Goal: Task Accomplishment & Management: Use online tool/utility

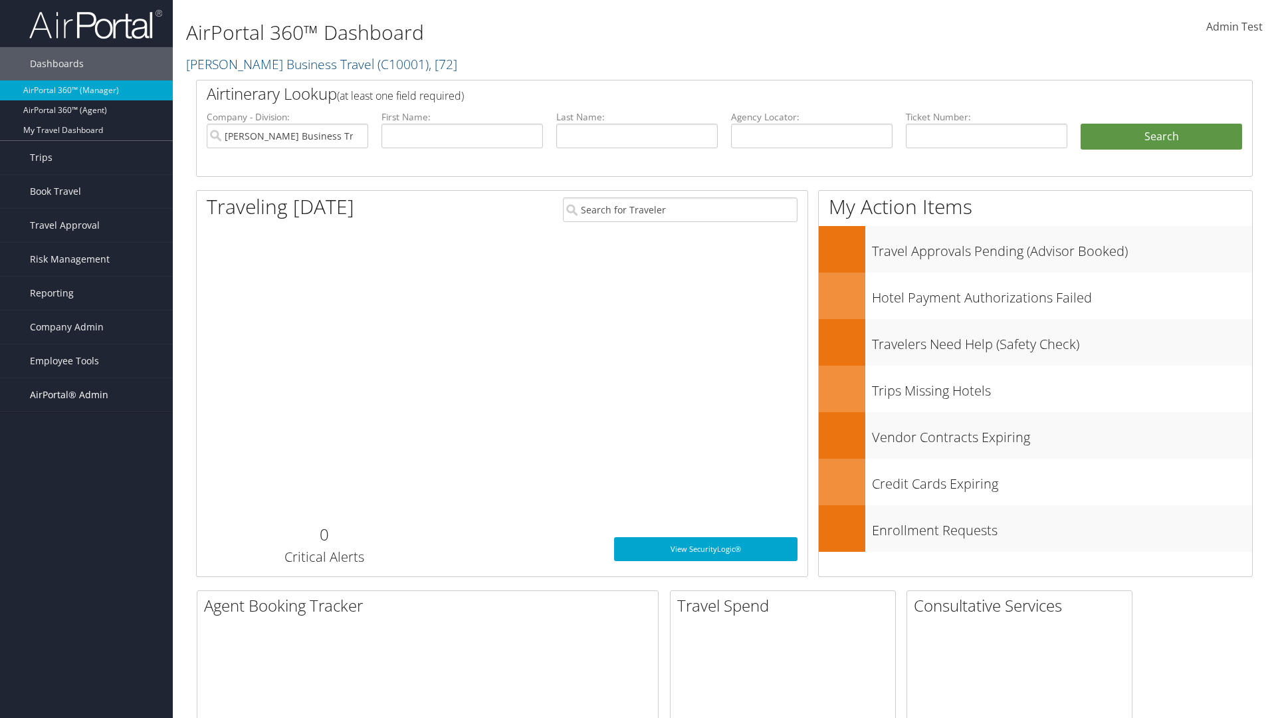
click at [86, 395] on span "AirPortal® Admin" at bounding box center [69, 394] width 78 height 33
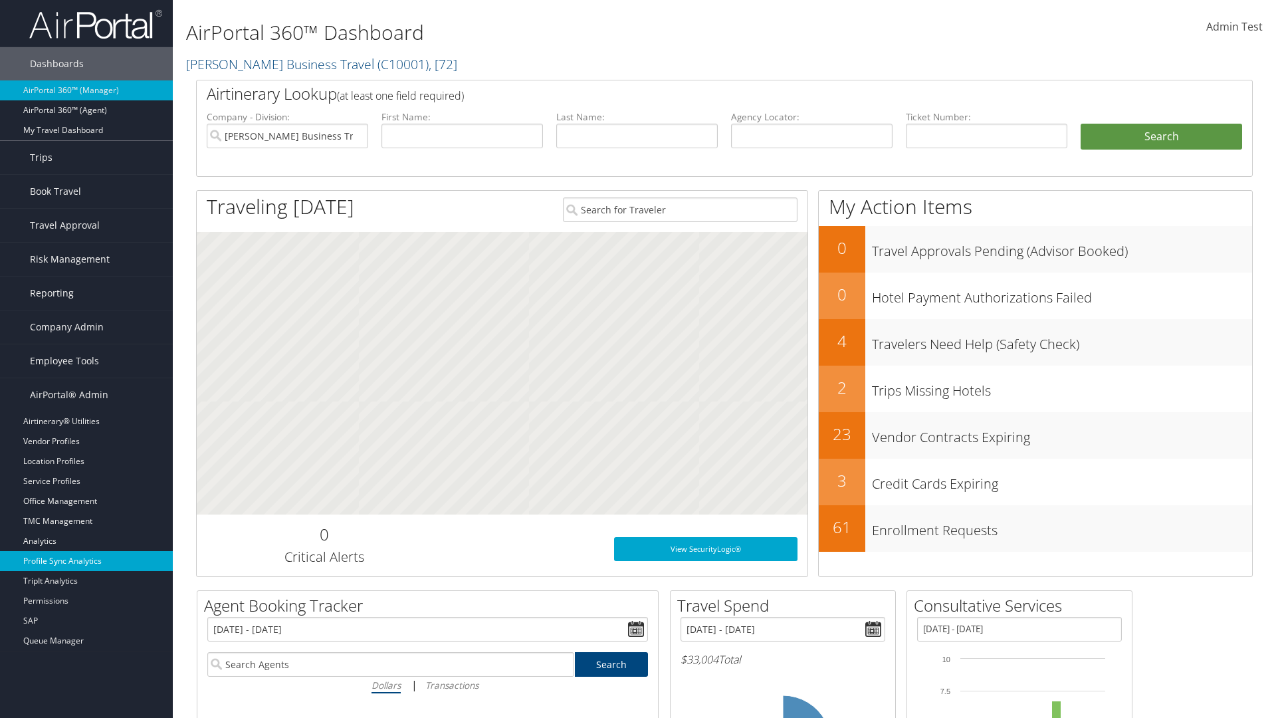
click at [86, 561] on link "Profile Sync Analytics" at bounding box center [86, 561] width 173 height 20
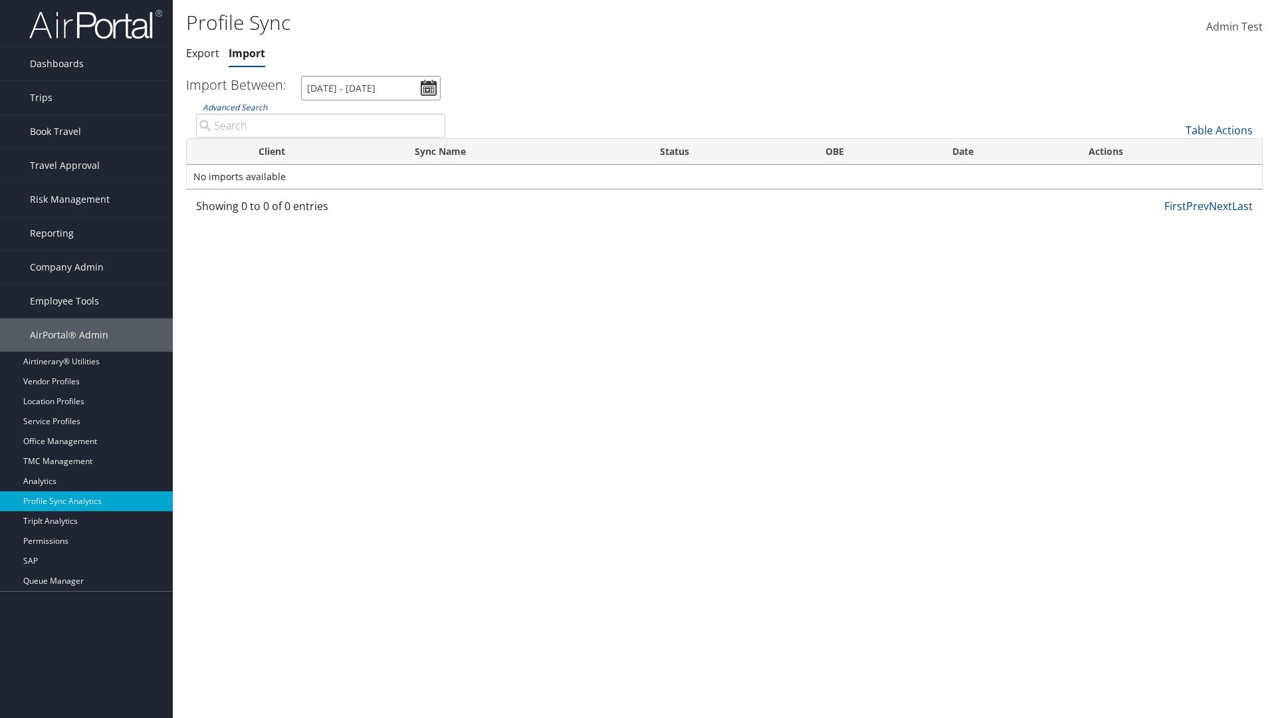
click at [371, 88] on input "[DATE] - [DATE]" at bounding box center [371, 88] width 140 height 25
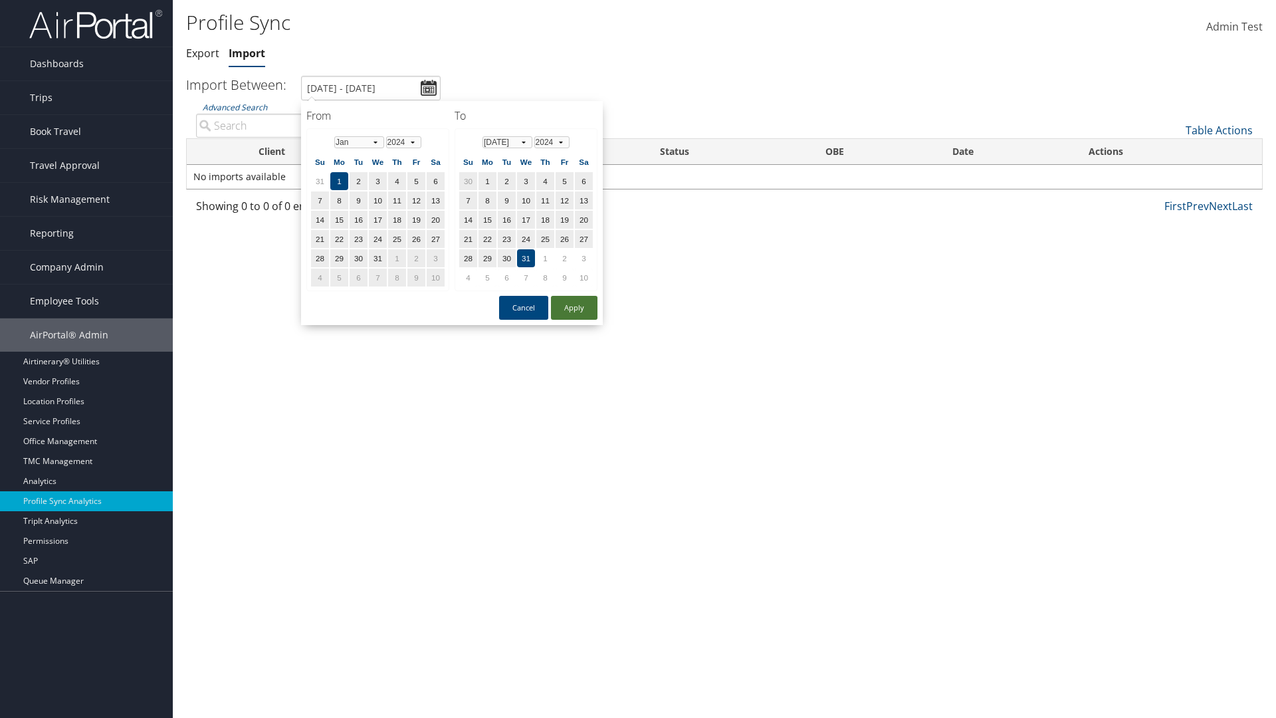
click at [574, 307] on button "Apply" at bounding box center [574, 308] width 47 height 24
type input "[DATE] - [DATE]"
